Goal: Transaction & Acquisition: Purchase product/service

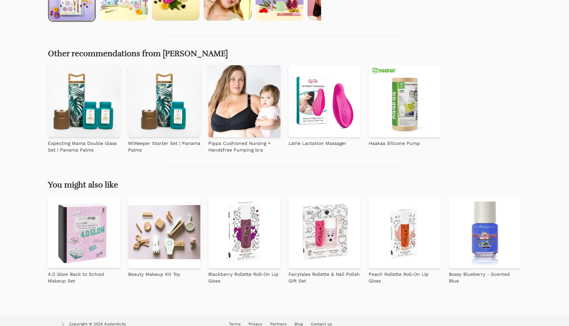
scroll to position [305, 0]
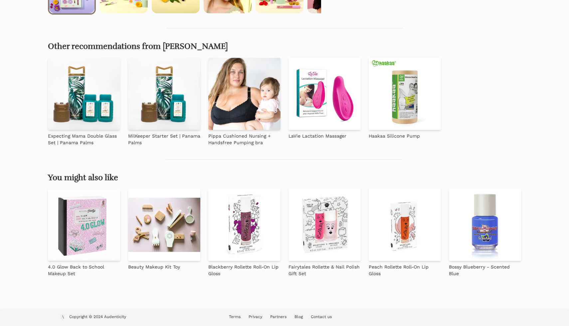
click at [96, 241] on img at bounding box center [84, 225] width 72 height 72
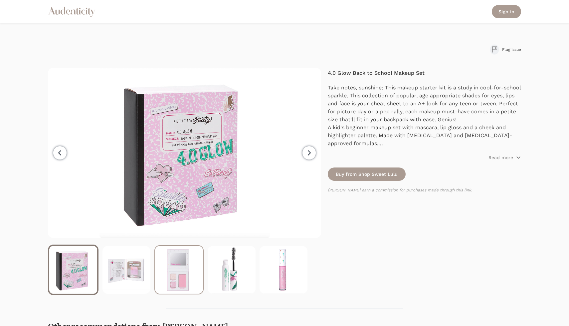
click at [178, 281] on img at bounding box center [179, 270] width 48 height 48
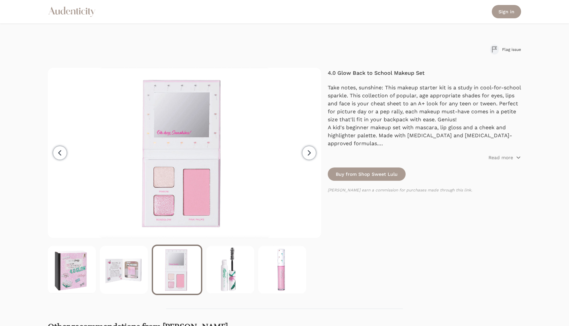
click at [89, 9] on icon at bounding box center [89, 11] width 3 height 6
